Goal: Information Seeking & Learning: Learn about a topic

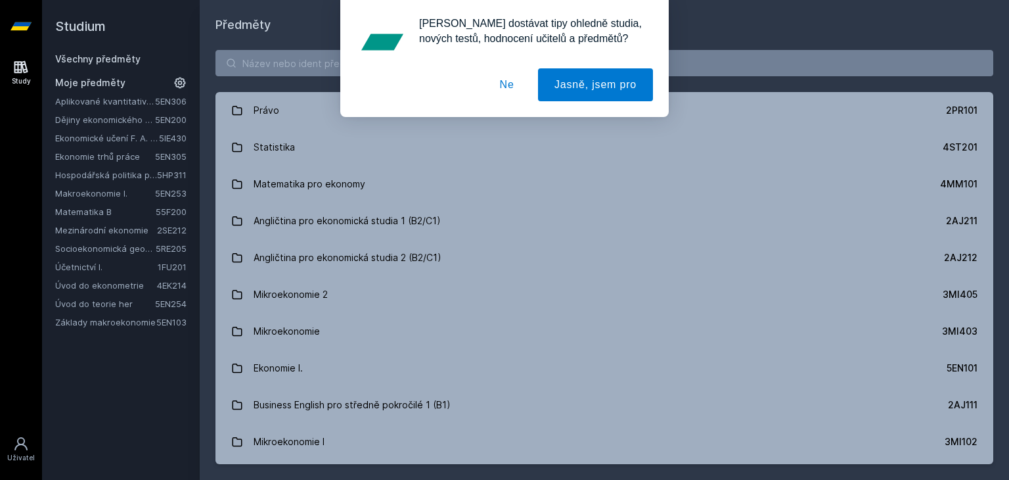
click at [250, 56] on div "[PERSON_NAME] dostávat tipy ohledně studia, nových testů, hodnocení učitelů a p…" at bounding box center [504, 58] width 1009 height 117
click at [250, 64] on div "[PERSON_NAME] dostávat tipy ohledně studia, nových testů, hodnocení učitelů a p…" at bounding box center [504, 58] width 1009 height 117
click at [501, 83] on button "Ne" at bounding box center [506, 84] width 47 height 33
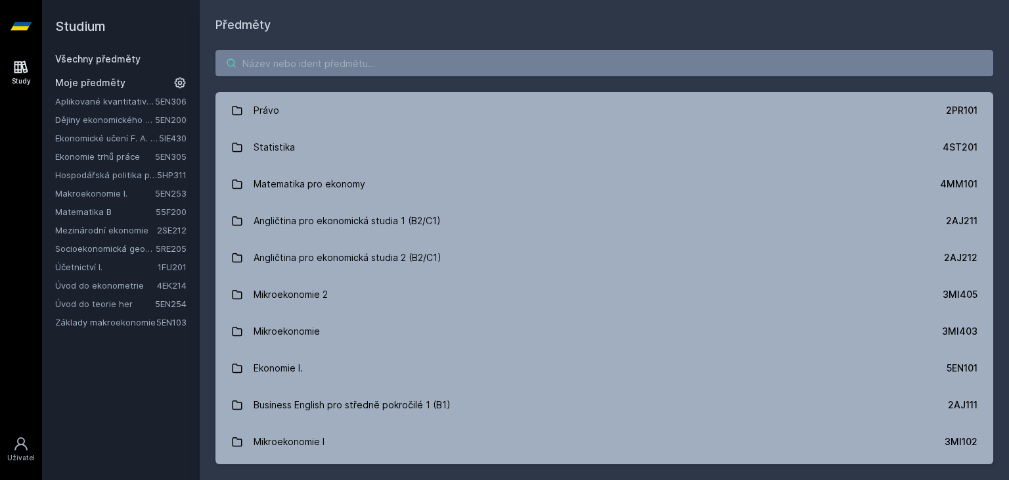
click at [401, 59] on input "search" at bounding box center [604, 63] width 778 height 26
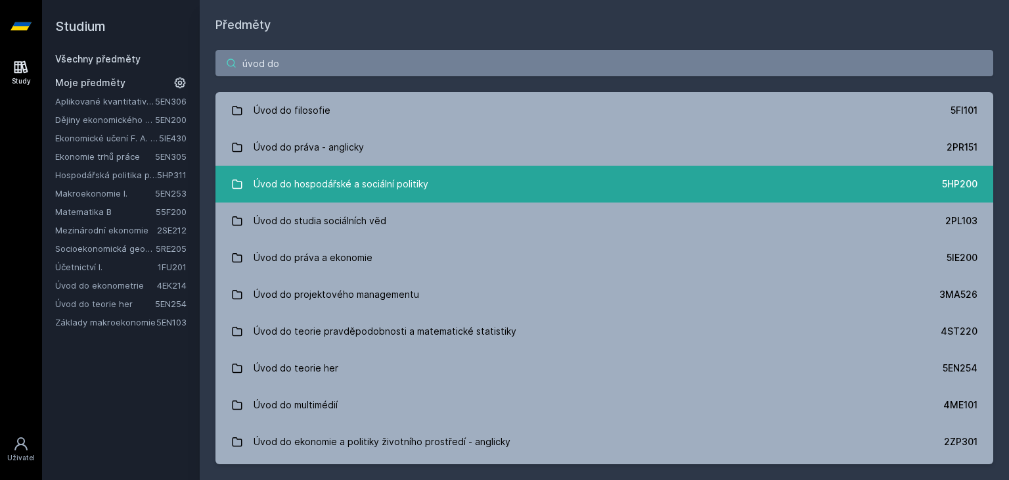
type input "úvod do"
click at [345, 192] on div "Úvod do hospodářské a sociální politiky" at bounding box center [341, 184] width 175 height 26
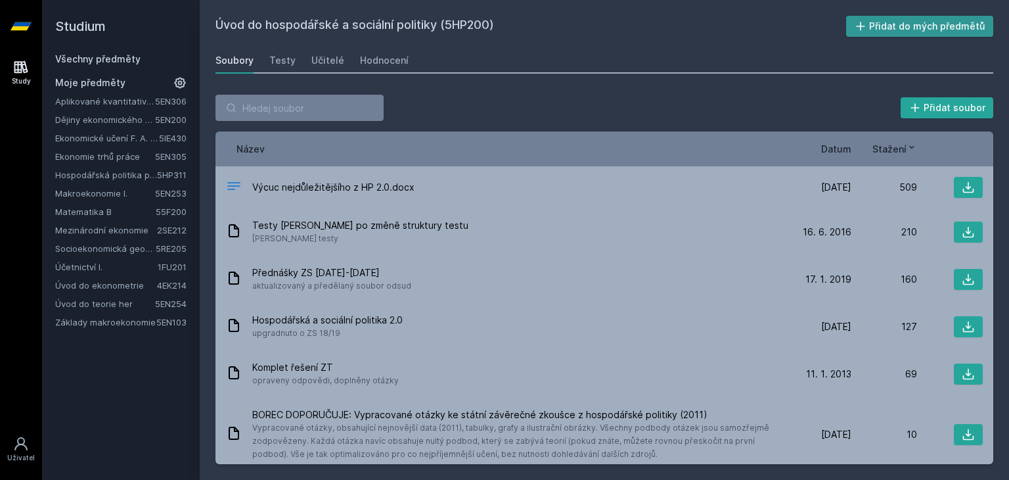
click at [866, 21] on icon at bounding box center [860, 26] width 13 height 13
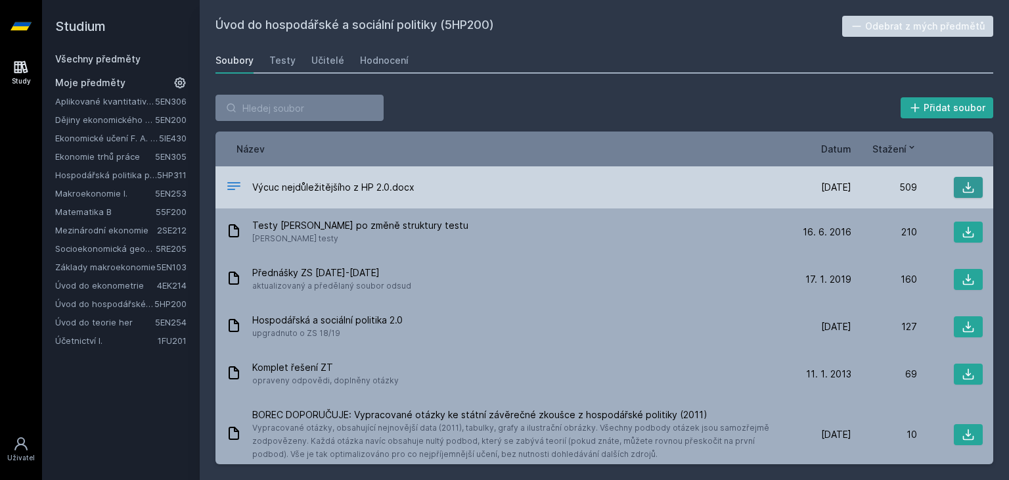
click at [966, 189] on icon at bounding box center [968, 187] width 11 height 11
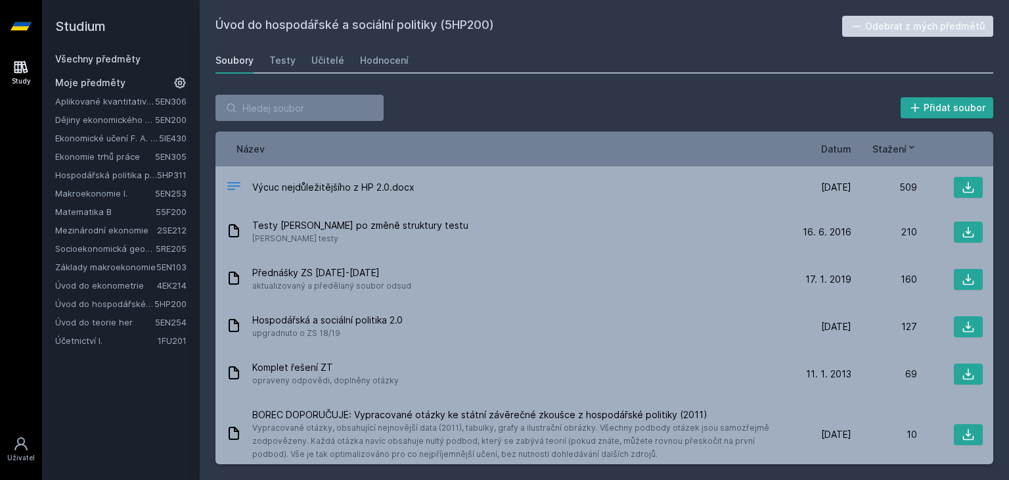
click at [106, 97] on link "Aplikované kvantitativní metody I" at bounding box center [105, 101] width 100 height 13
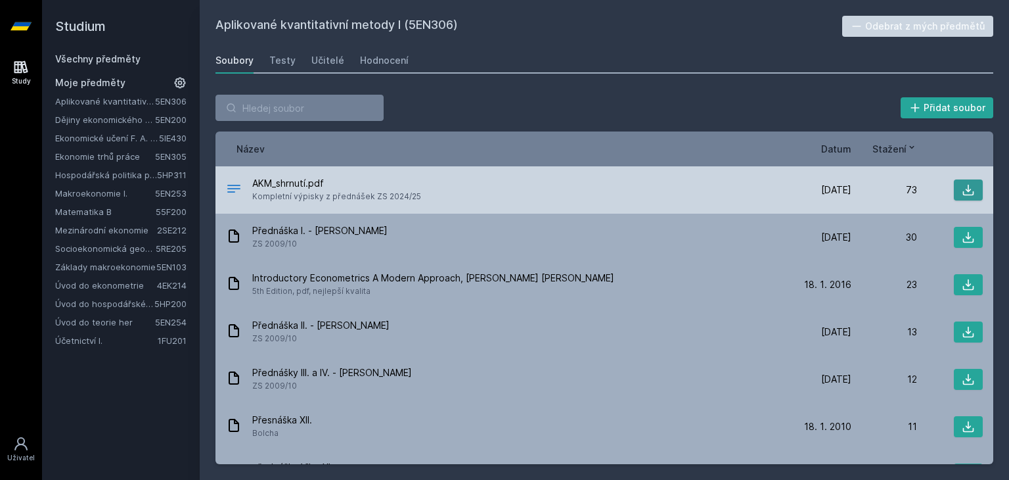
click at [963, 194] on icon at bounding box center [968, 190] width 11 height 11
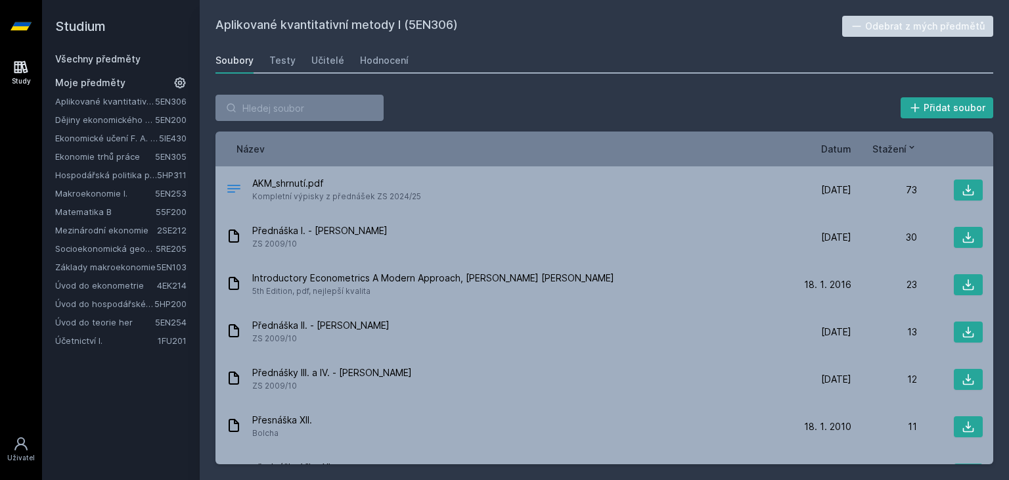
click at [106, 58] on link "Všechny předměty" at bounding box center [97, 58] width 85 height 11
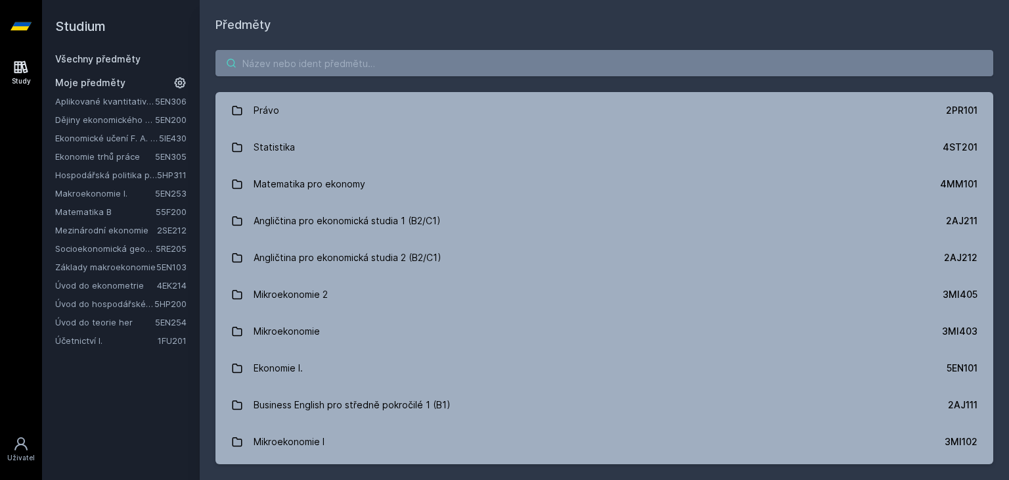
click at [328, 60] on input "search" at bounding box center [604, 63] width 778 height 26
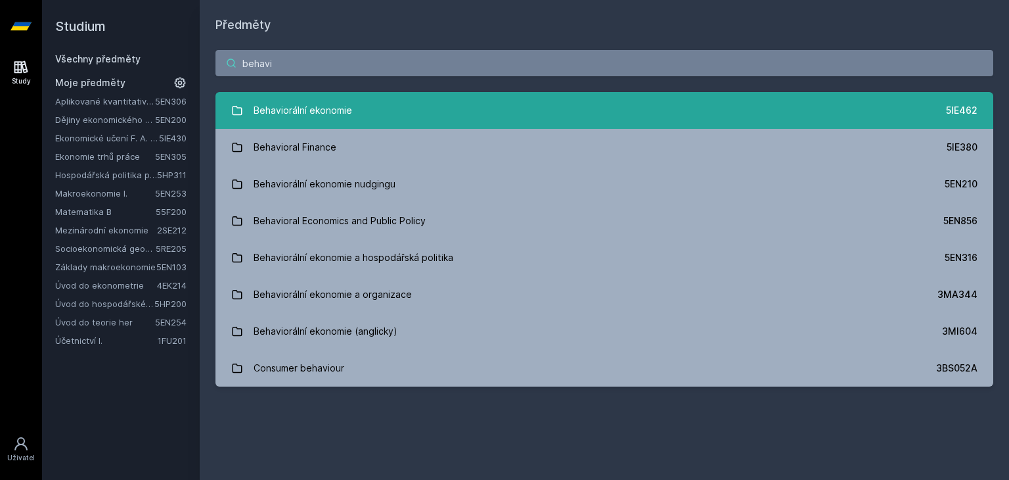
type input "behavi"
click at [292, 118] on div "Behaviorální ekonomie" at bounding box center [303, 110] width 99 height 26
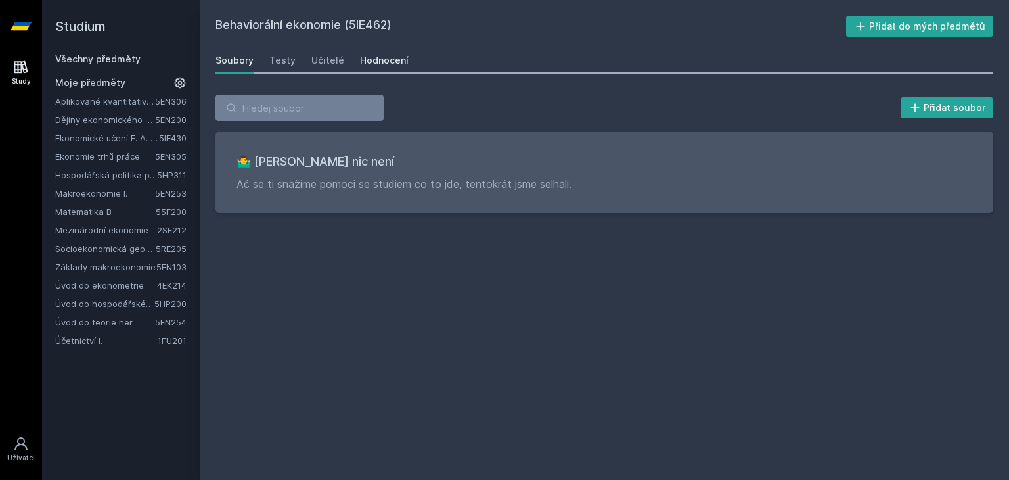
click at [383, 56] on div "Hodnocení" at bounding box center [384, 60] width 49 height 13
